Goal: Task Accomplishment & Management: Use online tool/utility

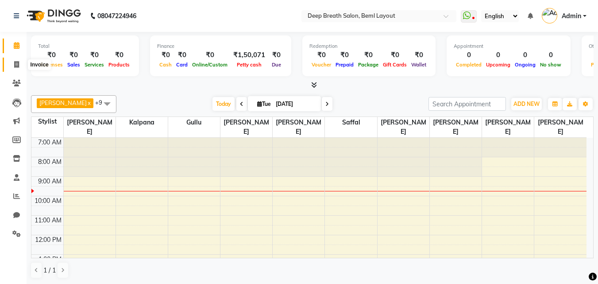
click at [18, 61] on icon at bounding box center [16, 64] width 5 height 7
select select "service"
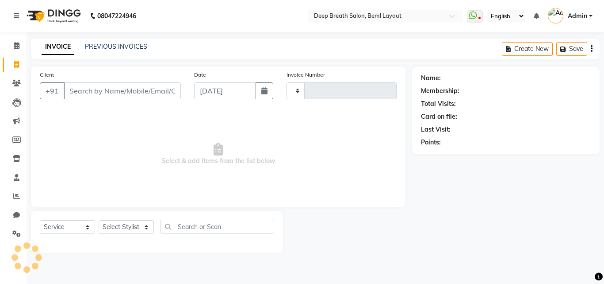
type input "0853"
select select "4101"
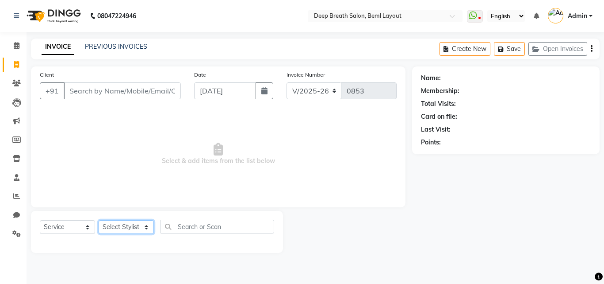
drag, startPoint x: 18, startPoint y: 65, endPoint x: 142, endPoint y: 234, distance: 208.6
click at [142, 234] on select "Select Stylist" at bounding box center [126, 227] width 55 height 14
select select "22566"
click at [99, 220] on select "Select Stylist Ali Gufran Gullu Kalpana Munmun Roy Nagesh Pallavi Mam Pavithra …" at bounding box center [127, 227] width 56 height 14
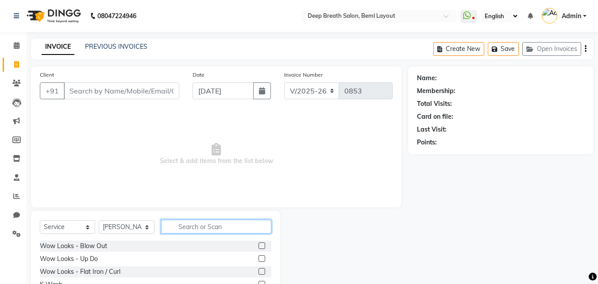
click at [184, 226] on input "text" at bounding box center [216, 226] width 110 height 14
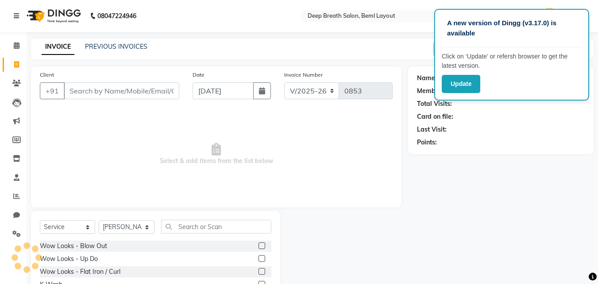
scroll to position [71, 0]
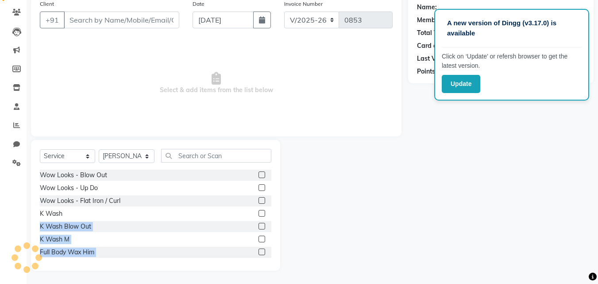
click at [166, 213] on html "A new version of Dingg (v3.17.0) is available Click on ‘Update’ or refersh brow…" at bounding box center [299, 71] width 598 height 284
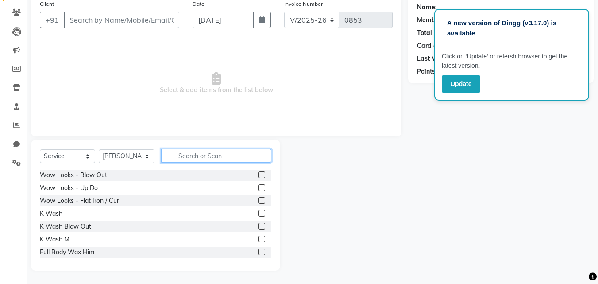
click at [188, 156] on input "text" at bounding box center [216, 156] width 110 height 14
type input "s"
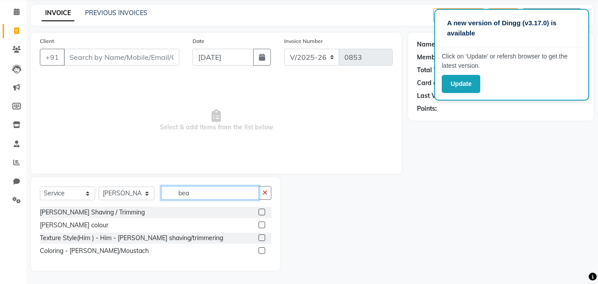
type input "bea"
click at [263, 210] on label at bounding box center [261, 211] width 7 height 7
click at [263, 210] on input "checkbox" at bounding box center [261, 212] width 6 height 6
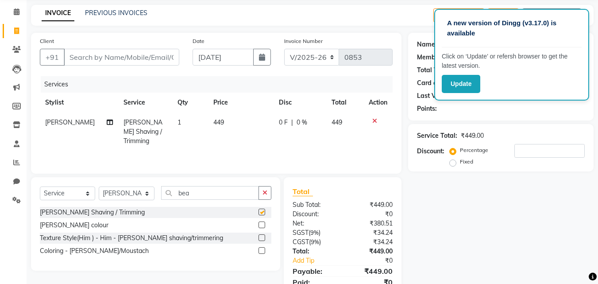
checkbox input "false"
click at [261, 237] on label at bounding box center [261, 237] width 7 height 7
click at [261, 237] on input "checkbox" at bounding box center [261, 238] width 6 height 6
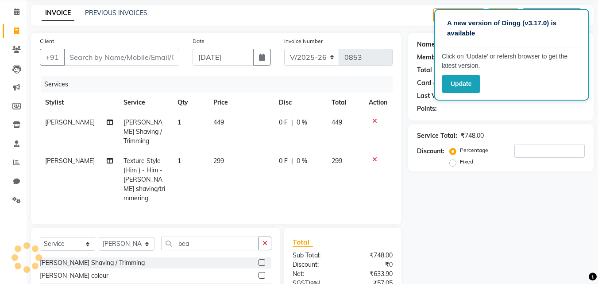
checkbox input "false"
click at [376, 122] on icon at bounding box center [374, 121] width 5 height 6
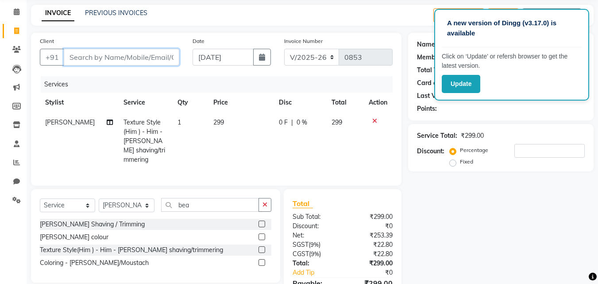
click at [163, 53] on input "Client" at bounding box center [121, 57] width 115 height 17
type input "9"
type input "0"
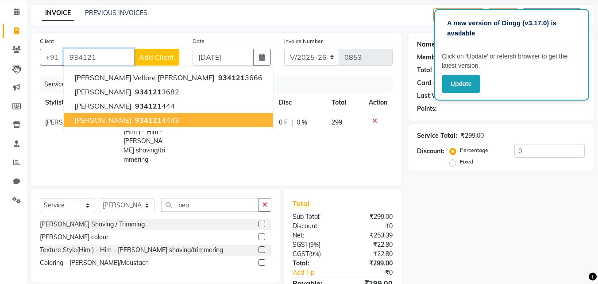
click at [149, 122] on ngb-highlight "934121 4443" at bounding box center [156, 119] width 46 height 9
type input "9341214443"
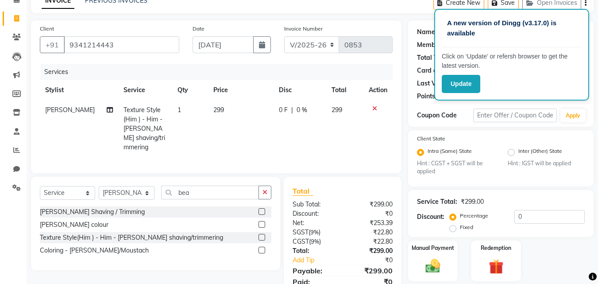
scroll to position [0, 0]
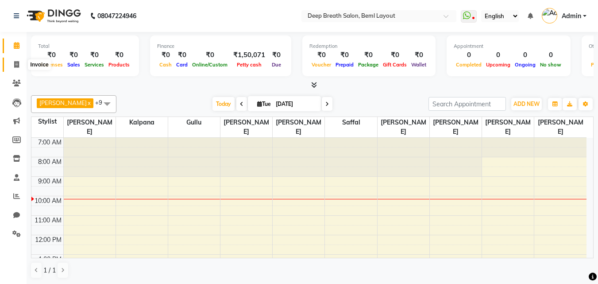
click at [20, 63] on span at bounding box center [16, 65] width 15 height 10
select select "4101"
select select "service"
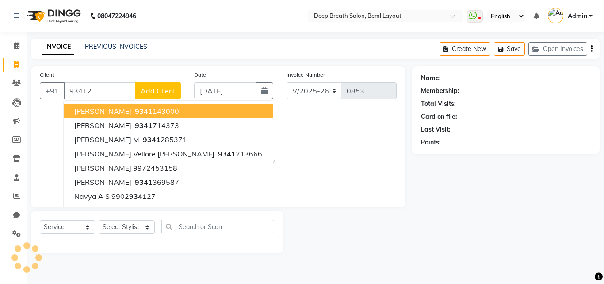
type input "934121"
